Goal: Task Accomplishment & Management: Use online tool/utility

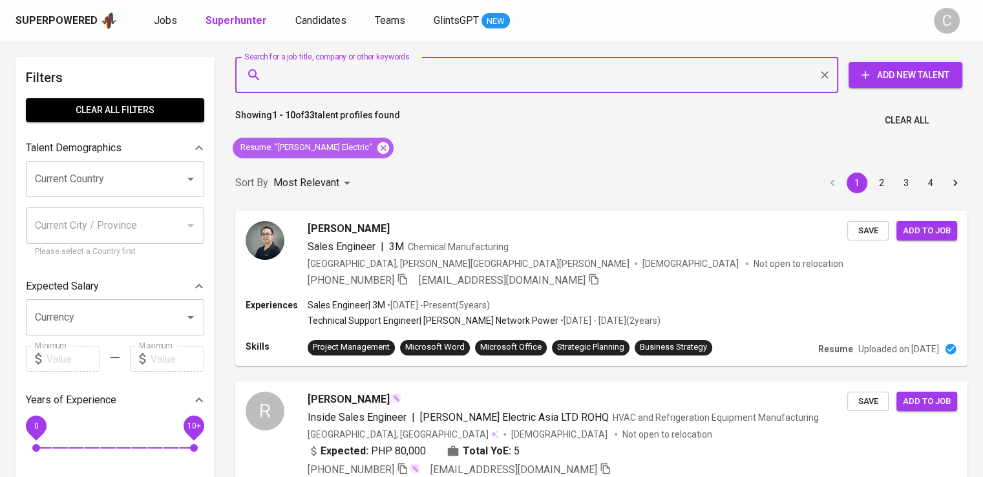
click at [378, 143] on icon at bounding box center [384, 148] width 12 height 12
click at [356, 164] on div "Sort By Most Relevant MOST_RELEVANT 1 2 3 4" at bounding box center [602, 183] width 748 height 39
click at [361, 164] on div "Sort By Most Relevant MOST_RELEVANT 1 2 3 4" at bounding box center [602, 183] width 748 height 39
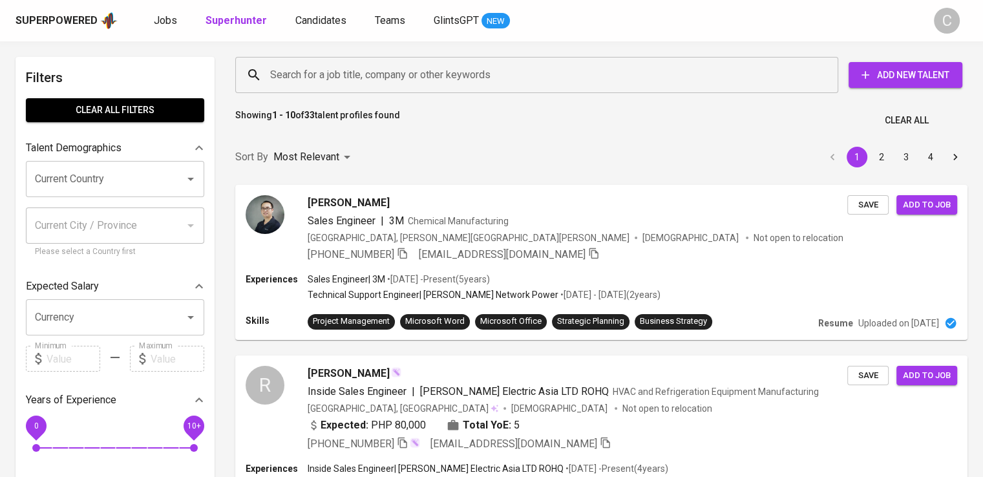
click at [344, 79] on input "Search for a job title, company or other keywords" at bounding box center [540, 75] width 546 height 25
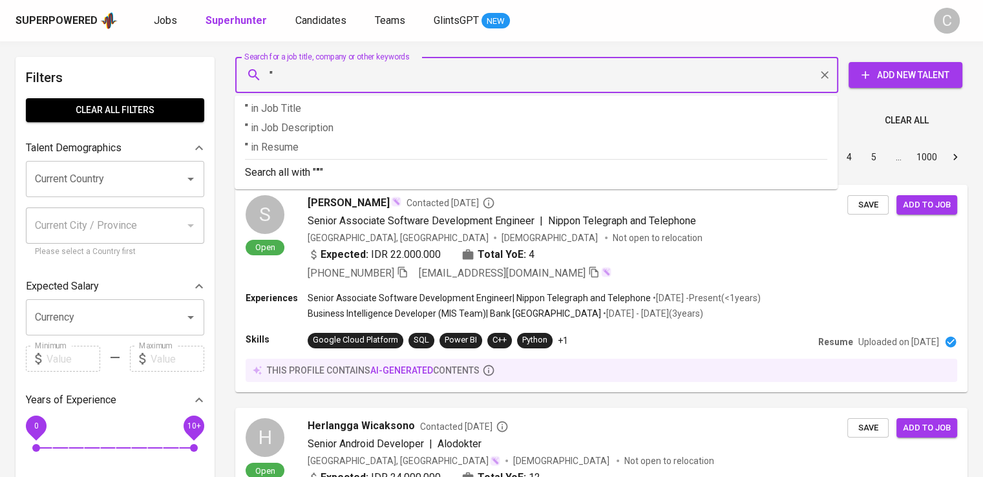
paste input "Sebuku Iron Lateritic Ores"
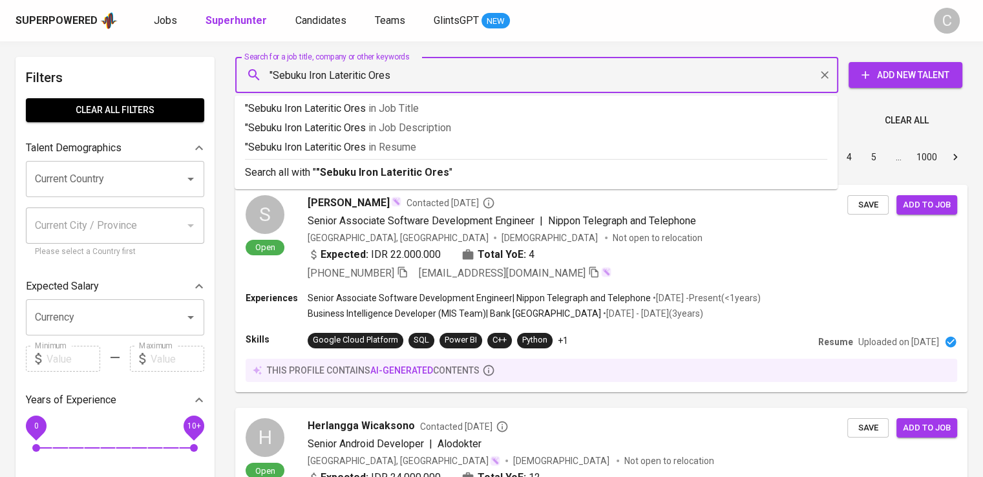
type input ""Sebuku Iron Lateritic Ores""
click at [359, 142] on p ""Sebuku Iron Lateritic Ores" in [GEOGRAPHIC_DATA]" at bounding box center [536, 148] width 583 height 16
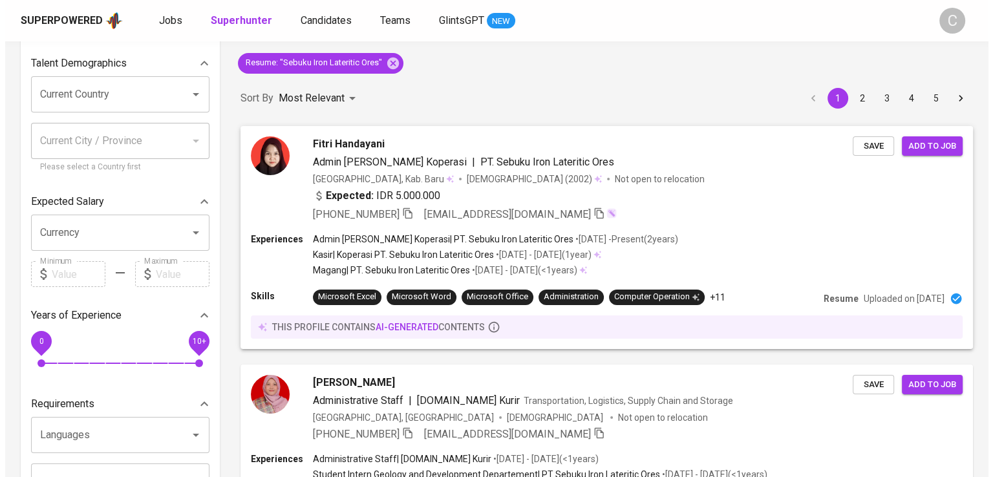
scroll to position [85, 0]
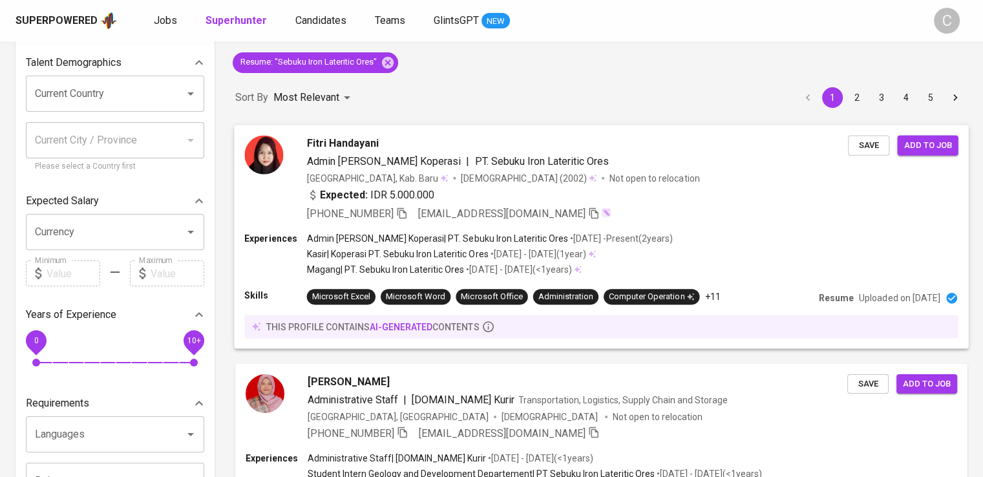
click at [559, 192] on div "Expected: IDR 5.000.000" at bounding box center [578, 196] width 542 height 19
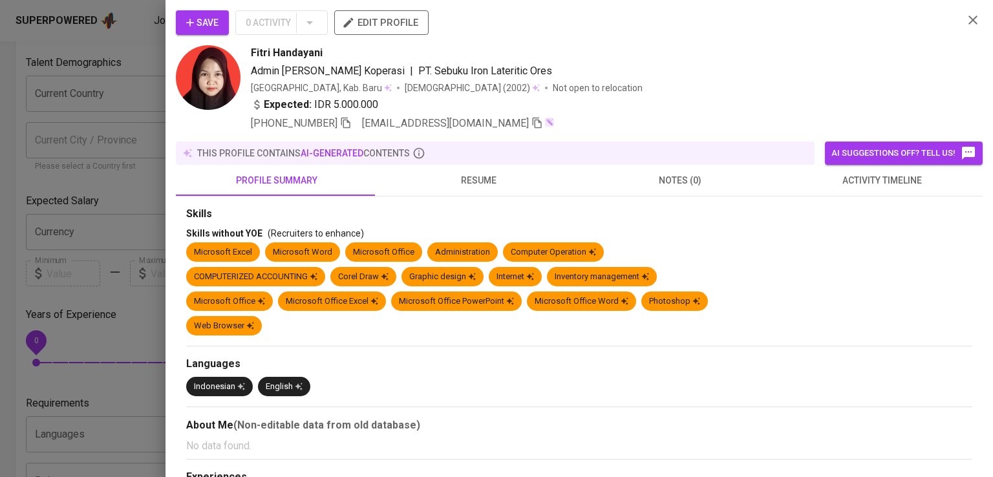
click at [347, 120] on icon "button" at bounding box center [346, 123] width 12 height 12
click at [634, 116] on div "[PHONE_NUMBER] [EMAIL_ADDRESS][DOMAIN_NAME]" at bounding box center [602, 124] width 702 height 16
click at [733, 27] on div "Save 0 Activity edit profile" at bounding box center [564, 27] width 777 height 35
